Goal: Task Accomplishment & Management: Manage account settings

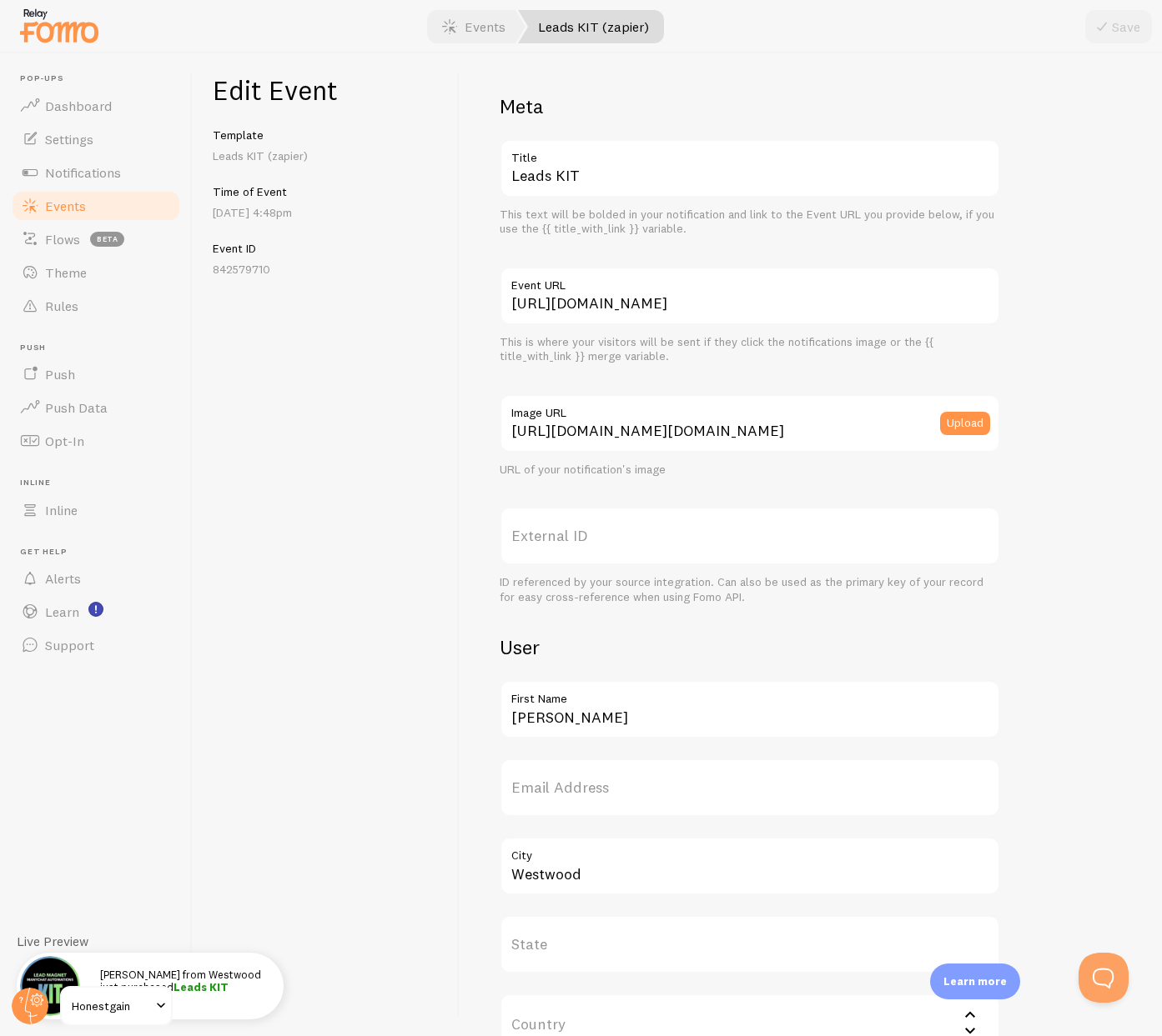
click at [61, 207] on span "Events" at bounding box center [65, 206] width 41 height 17
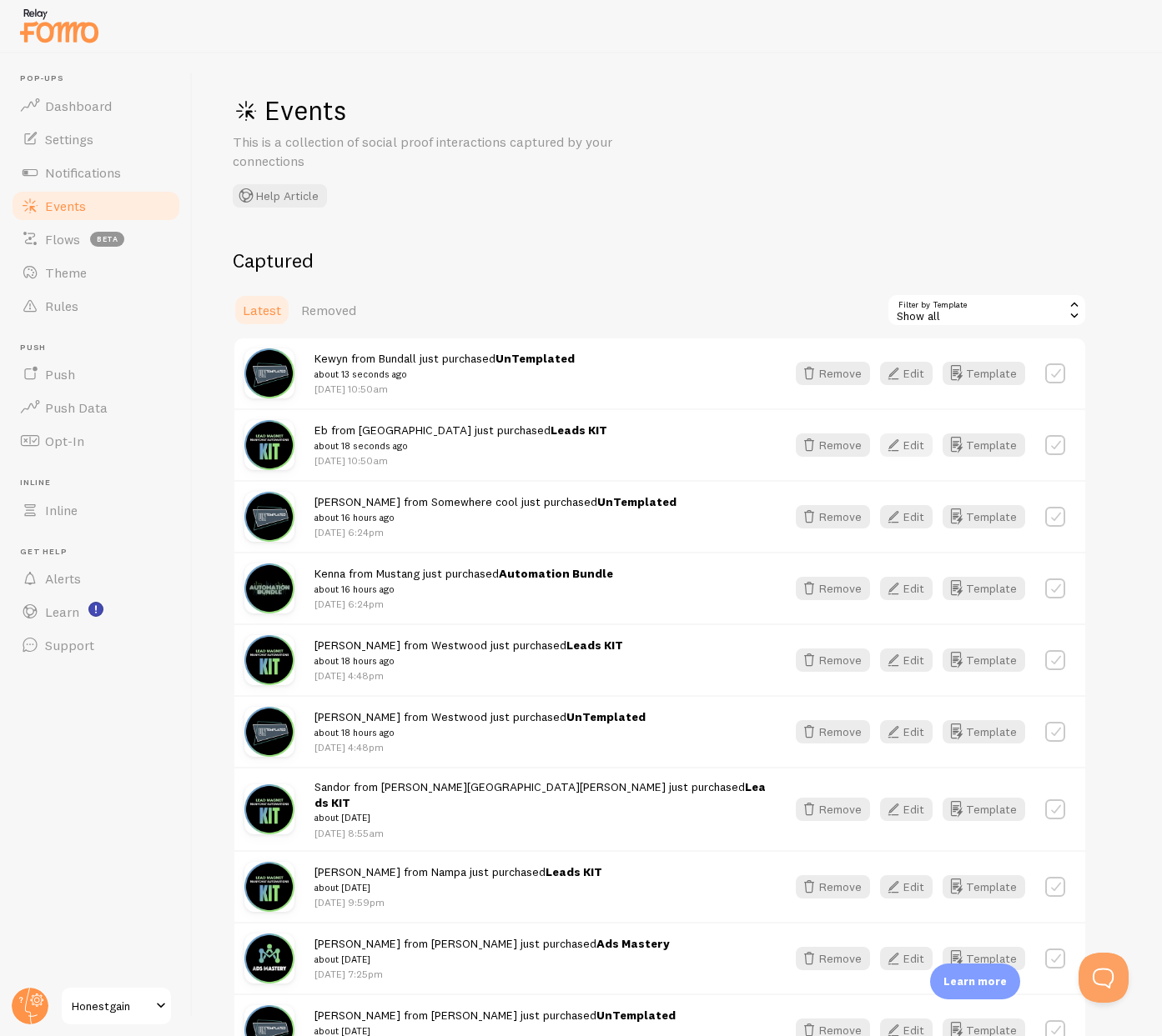
click at [907, 446] on button "Edit" at bounding box center [906, 445] width 52 height 23
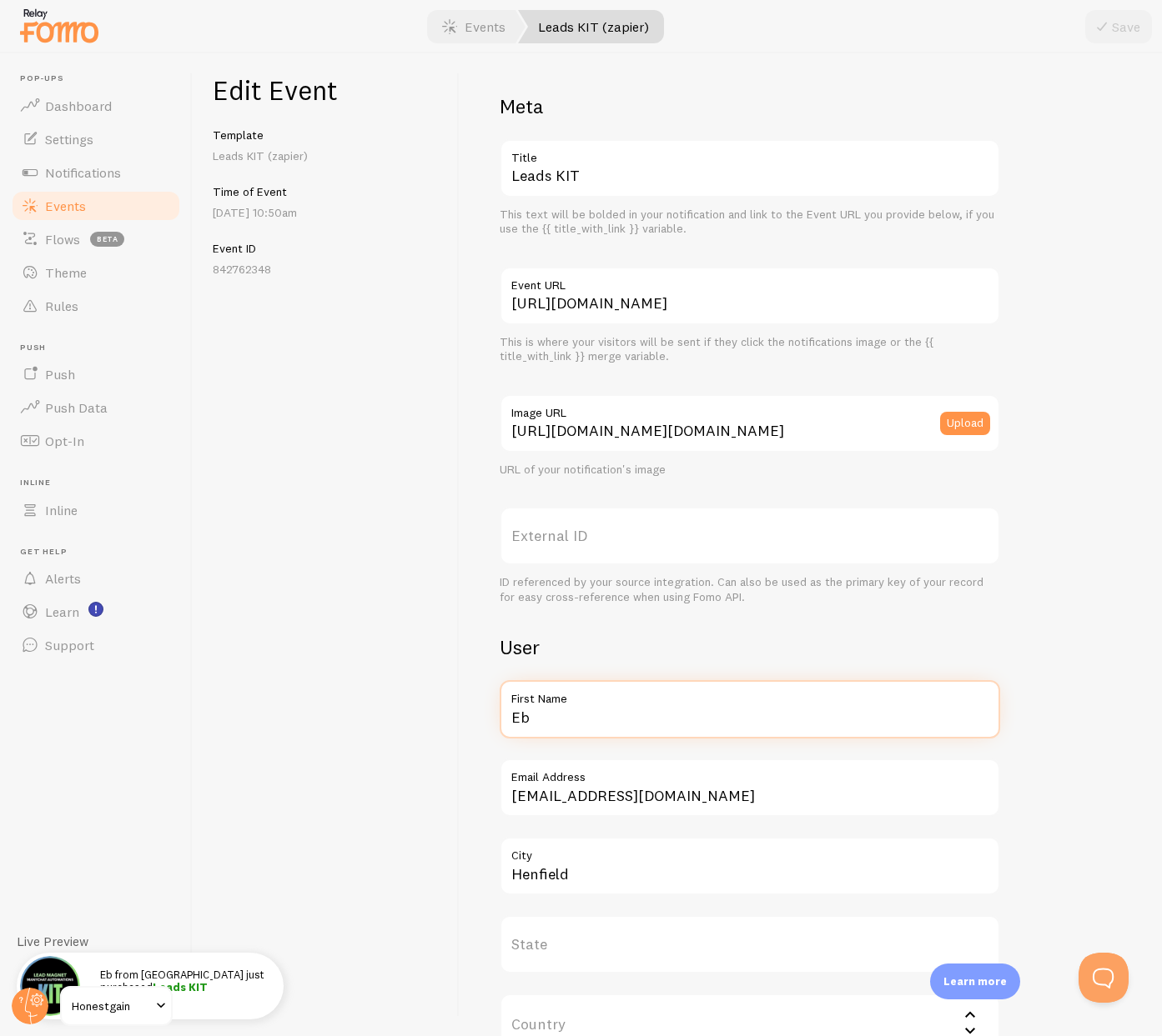
click at [543, 719] on input "Eb" at bounding box center [750, 710] width 501 height 59
type input "[PERSON_NAME]"
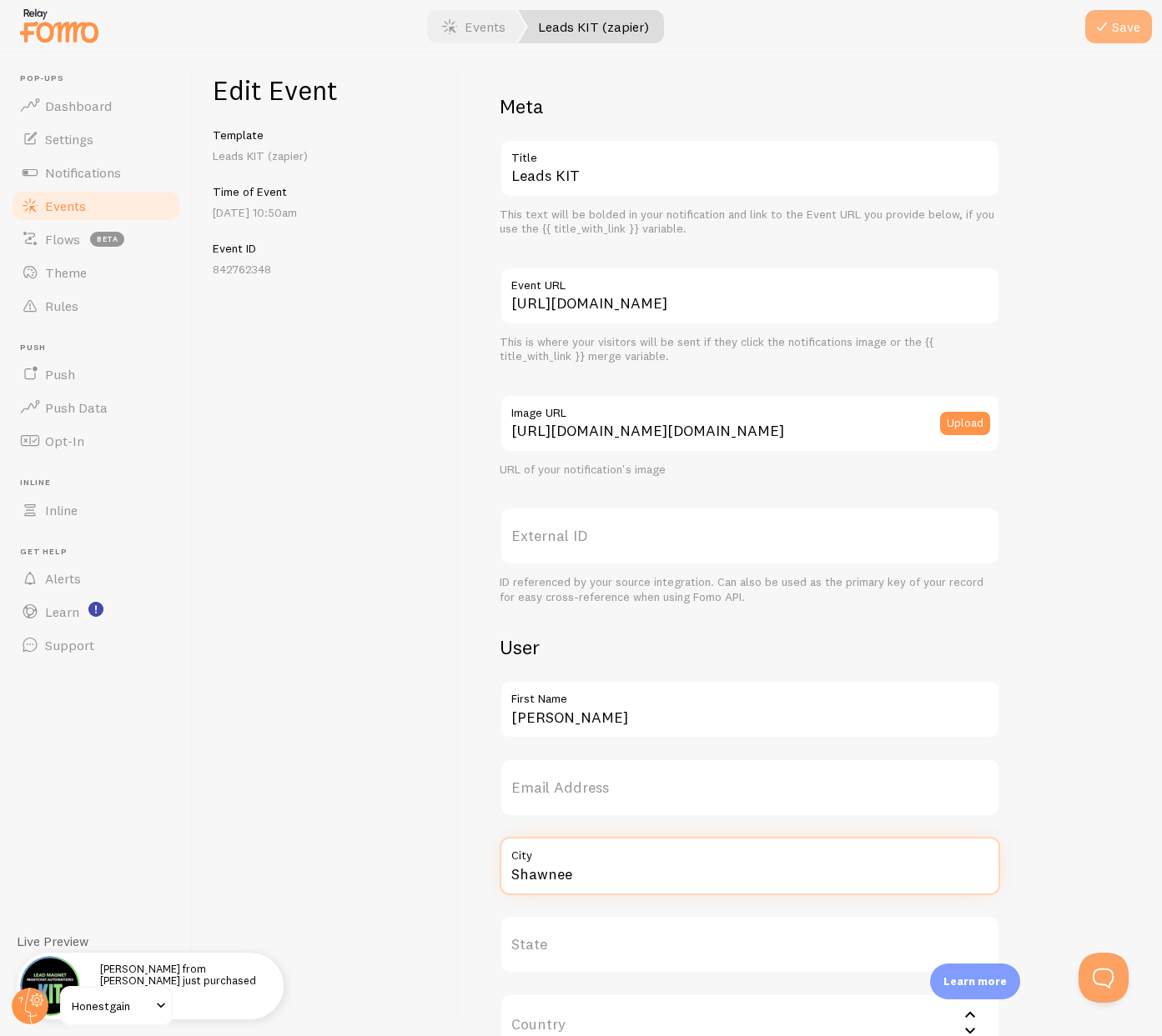
type input "Shawnee"
click at [1101, 31] on icon "submit" at bounding box center [1102, 27] width 20 height 20
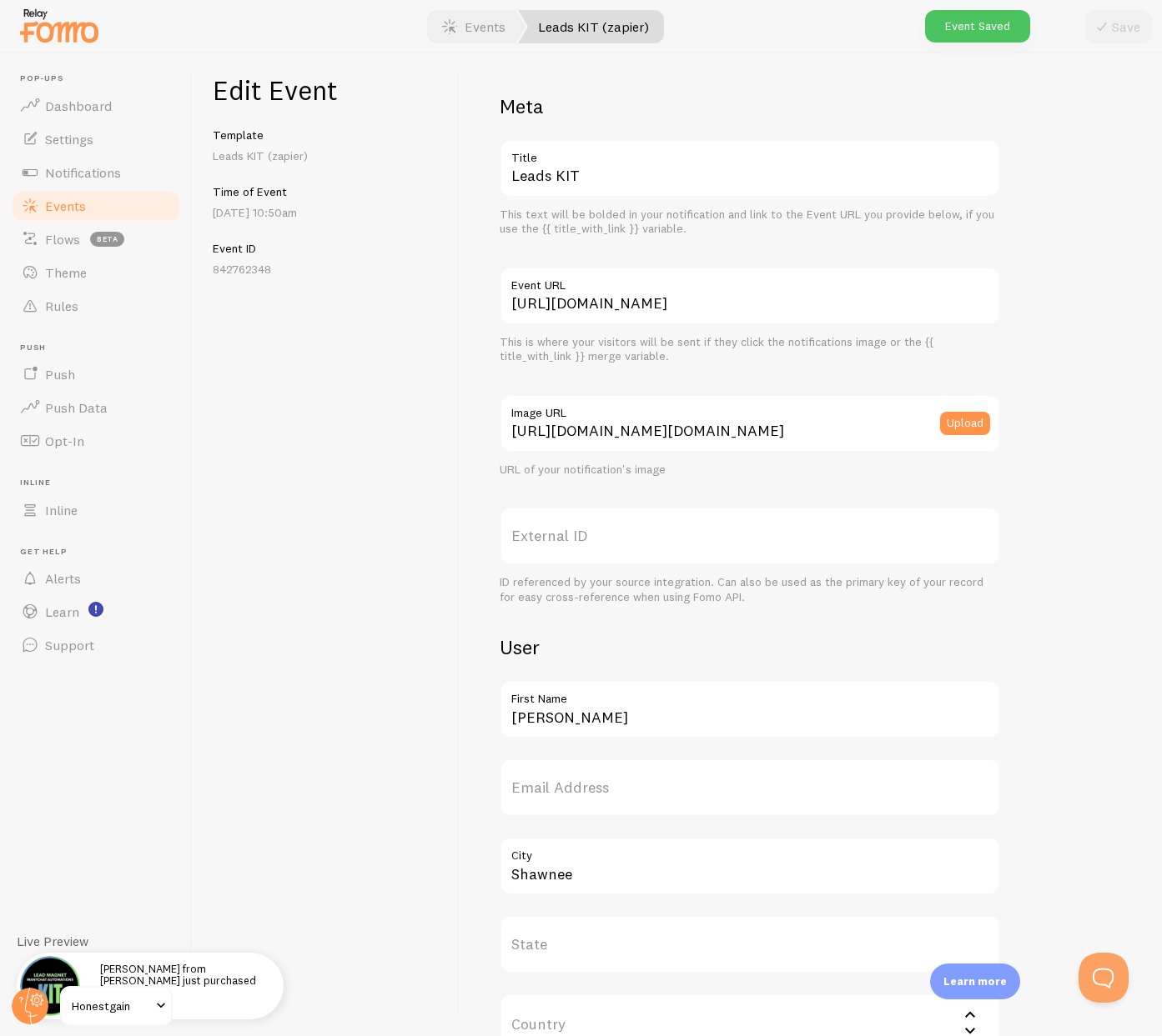
click at [69, 204] on span "Events" at bounding box center [65, 206] width 41 height 17
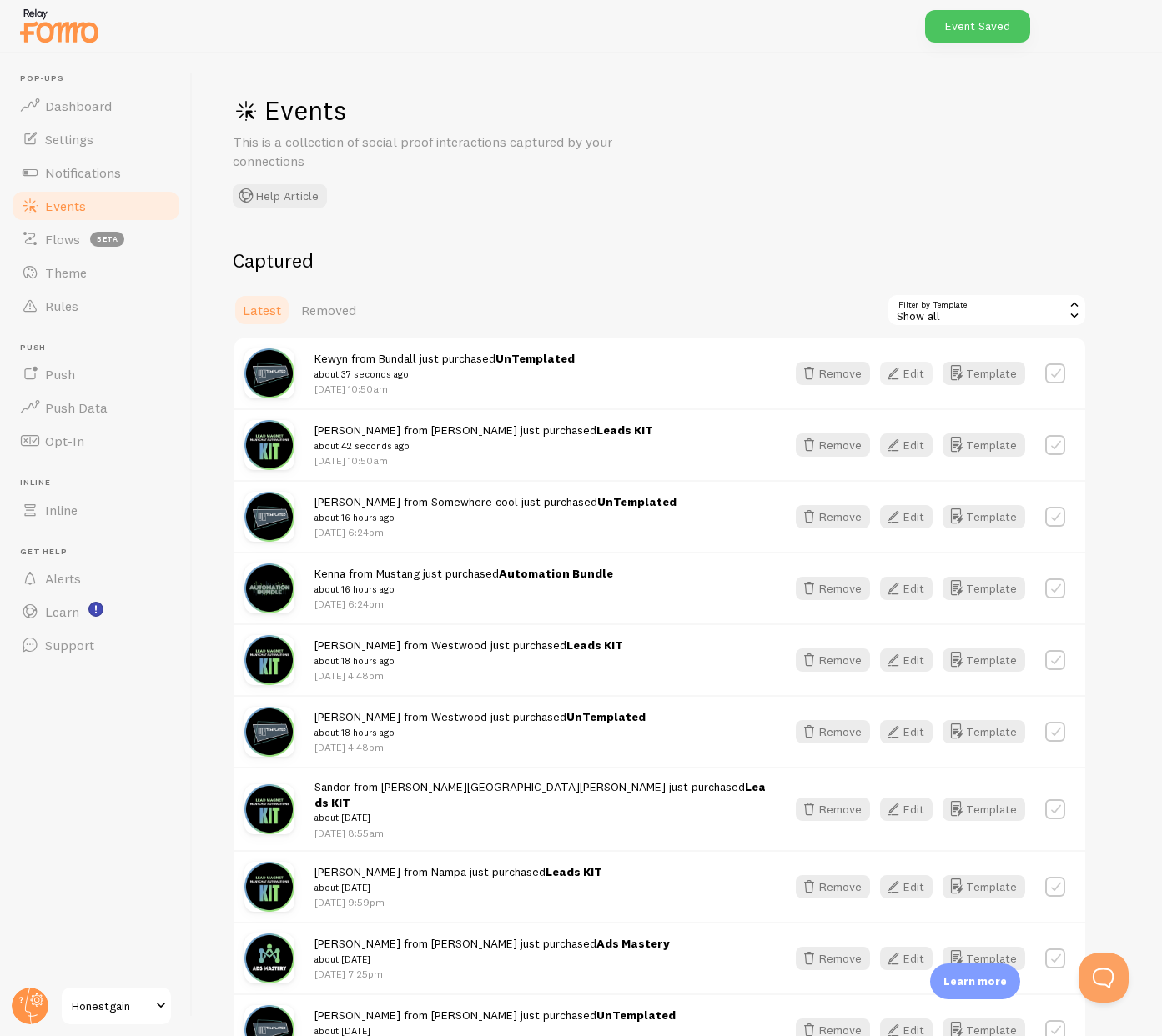
click at [899, 374] on icon "button" at bounding box center [893, 374] width 20 height 20
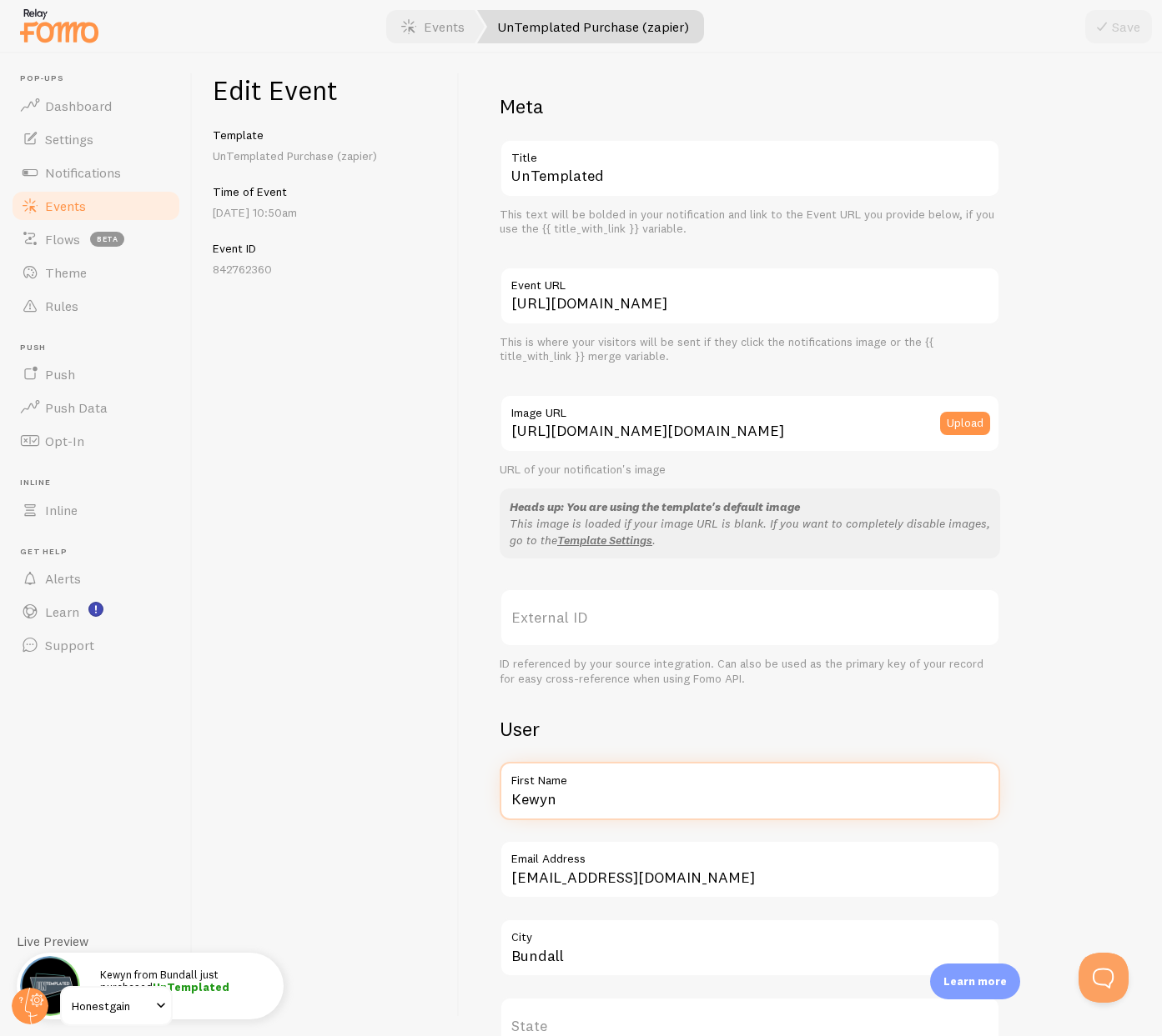
click at [617, 793] on input "Kewyn" at bounding box center [750, 791] width 501 height 59
type input "[PERSON_NAME]"
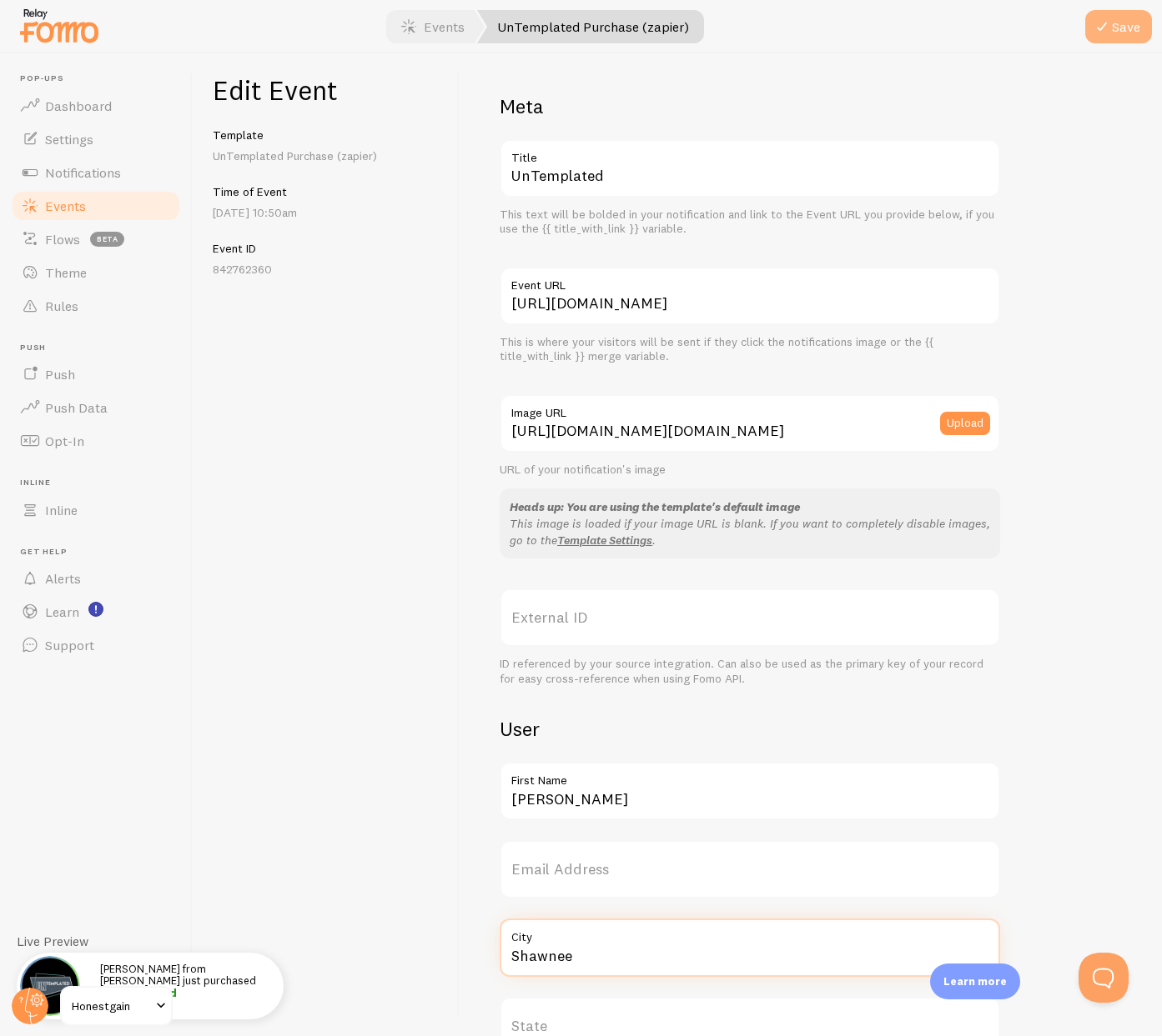
type input "Shawnee"
click at [1117, 28] on button "Save" at bounding box center [1118, 27] width 67 height 33
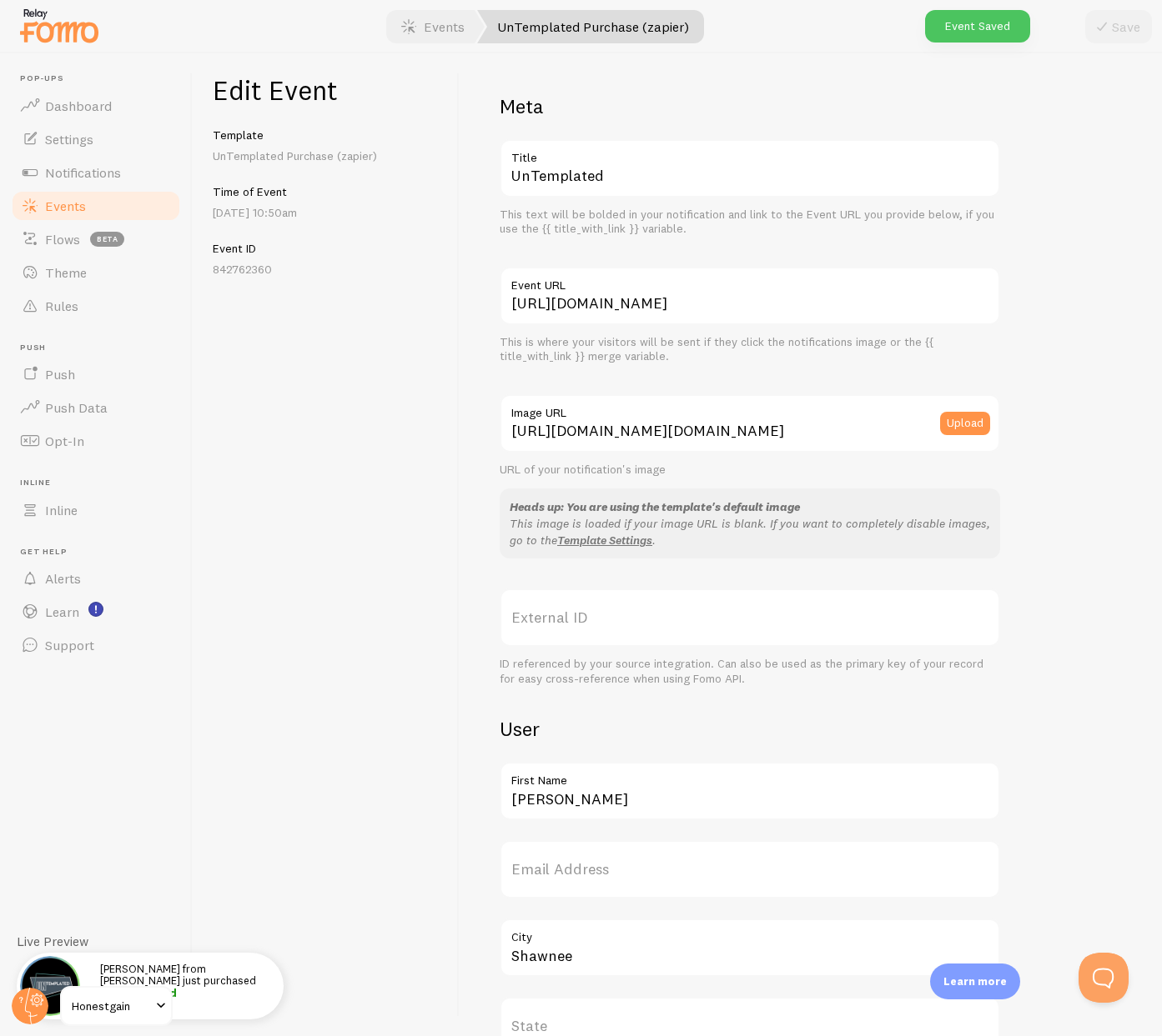
click at [72, 202] on span "Events" at bounding box center [65, 206] width 41 height 17
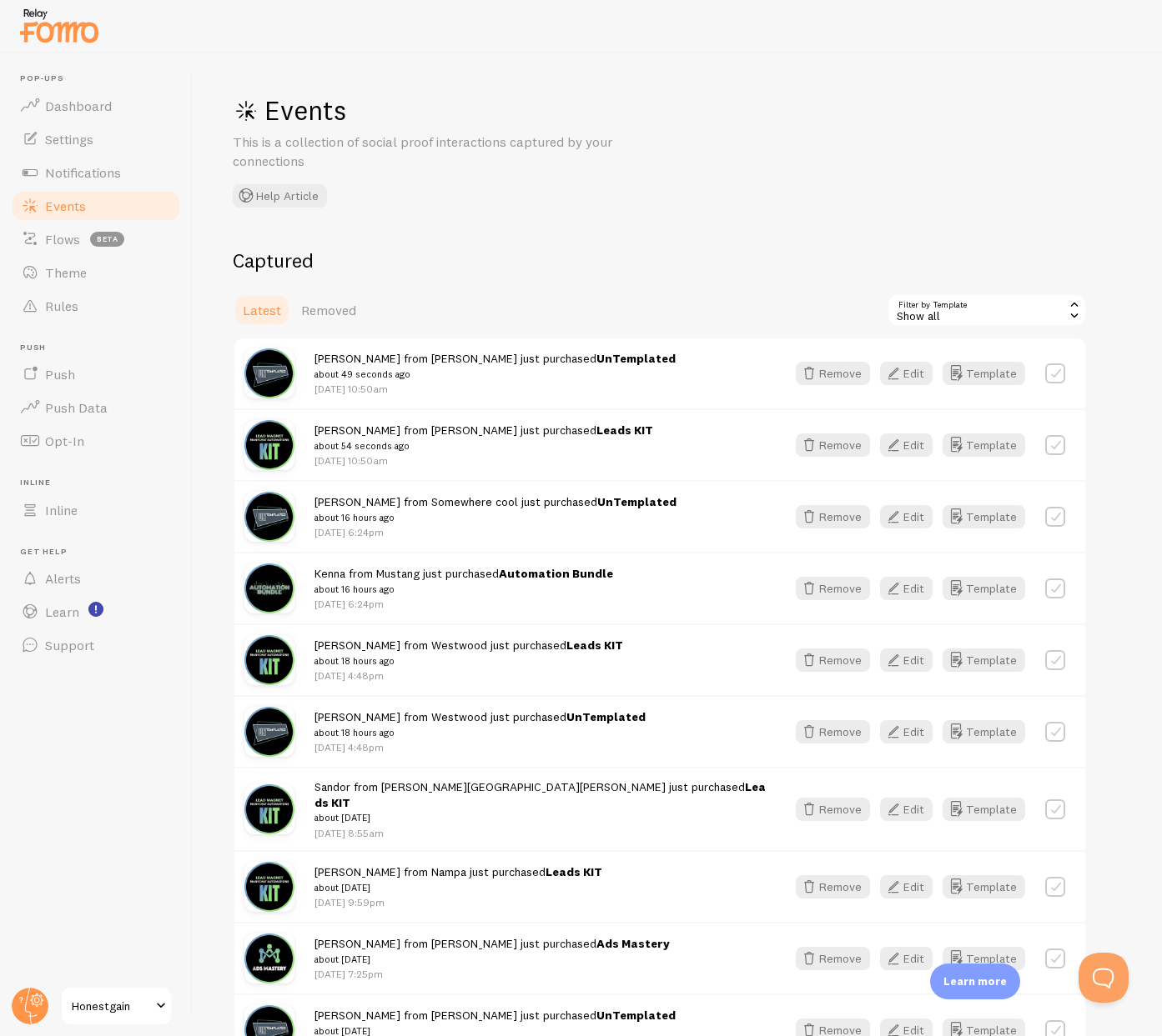
click at [738, 257] on h2 "Captured" at bounding box center [659, 260] width 854 height 26
